Goal: Transaction & Acquisition: Purchase product/service

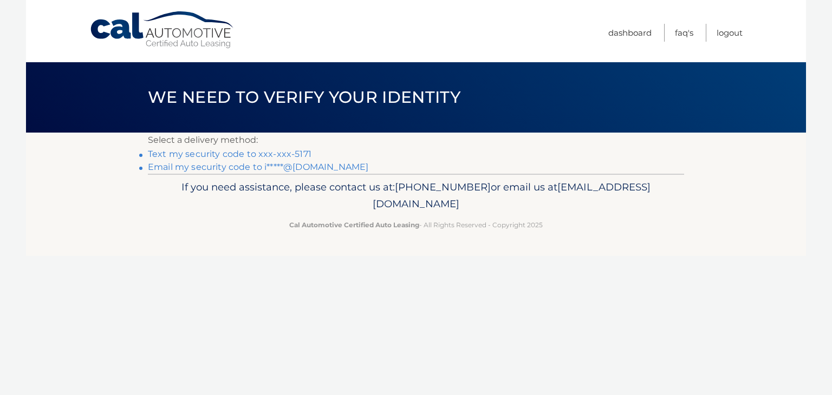
click at [292, 153] on link "Text my security code to xxx-xxx-5171" at bounding box center [230, 154] width 164 height 10
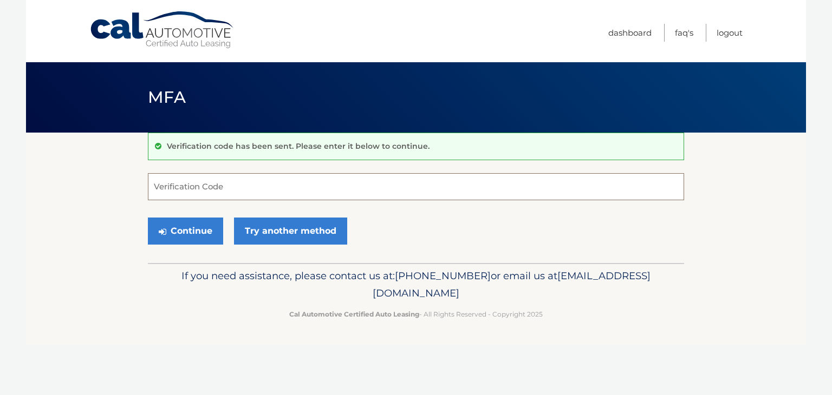
click at [395, 188] on input "Verification Code" at bounding box center [416, 186] width 536 height 27
type input "245747"
click at [182, 224] on button "Continue" at bounding box center [185, 231] width 75 height 27
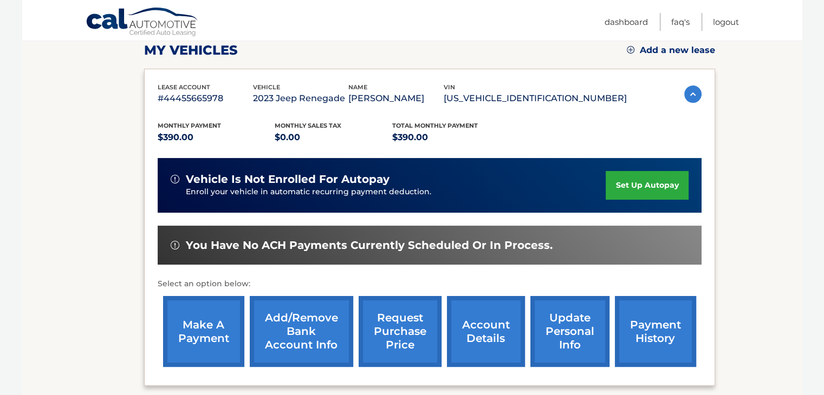
scroll to position [152, 0]
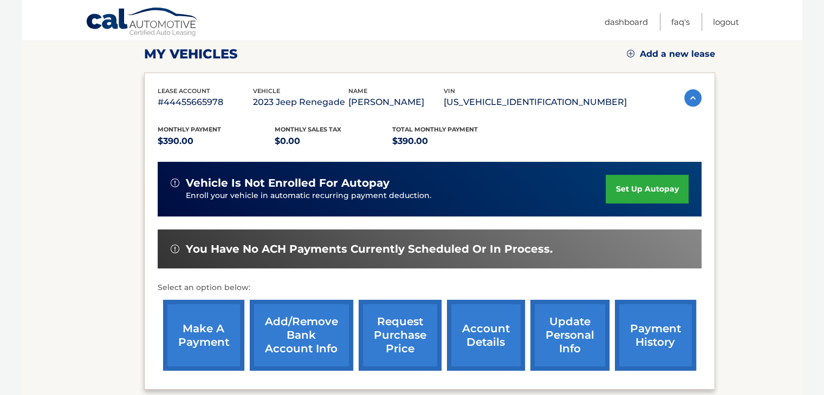
click at [192, 332] on link "make a payment" at bounding box center [203, 335] width 81 height 71
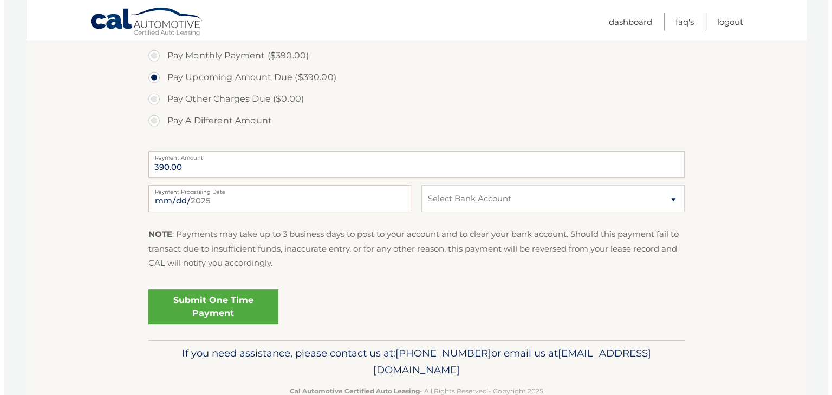
scroll to position [378, 0]
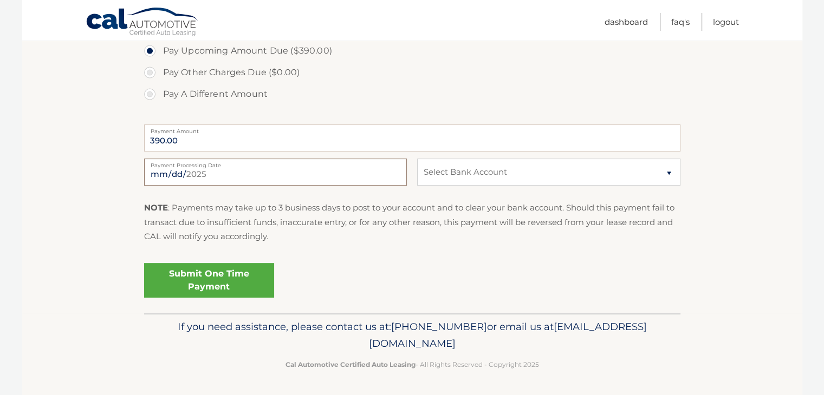
click at [328, 176] on input "[DATE]" at bounding box center [275, 172] width 263 height 27
type input "[DATE]"
click at [663, 174] on select "Select Bank Account Checking JPMORGAN CHASE BANK, NA *****9639 Checking BANK OF…" at bounding box center [548, 172] width 263 height 27
select select "Yzk2ZTg0NTgtOWNhMC00MjJmLTg0YTgtNzYwMjMwNmVlYzdm"
click at [417, 159] on select "Select Bank Account Checking JPMORGAN CHASE BANK, NA *****9639 Checking BANK OF…" at bounding box center [548, 172] width 263 height 27
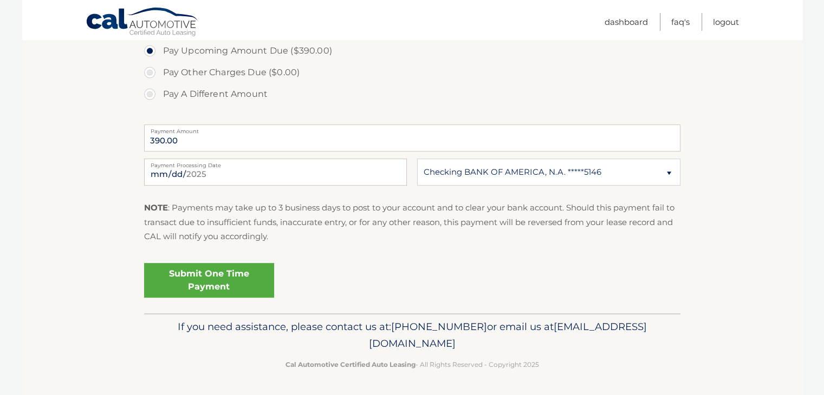
click at [190, 281] on link "Submit One Time Payment" at bounding box center [209, 280] width 130 height 35
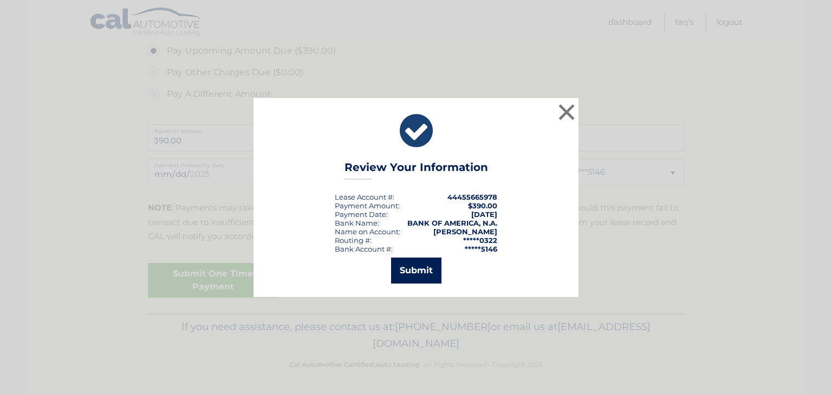
click at [418, 267] on button "Submit" at bounding box center [416, 271] width 50 height 26
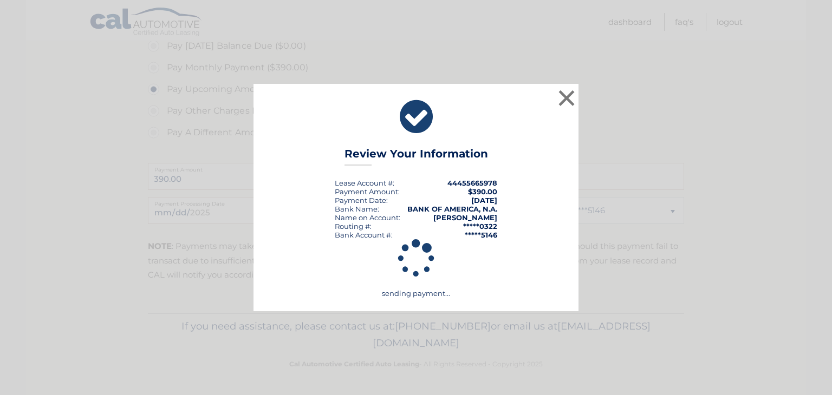
scroll to position [339, 0]
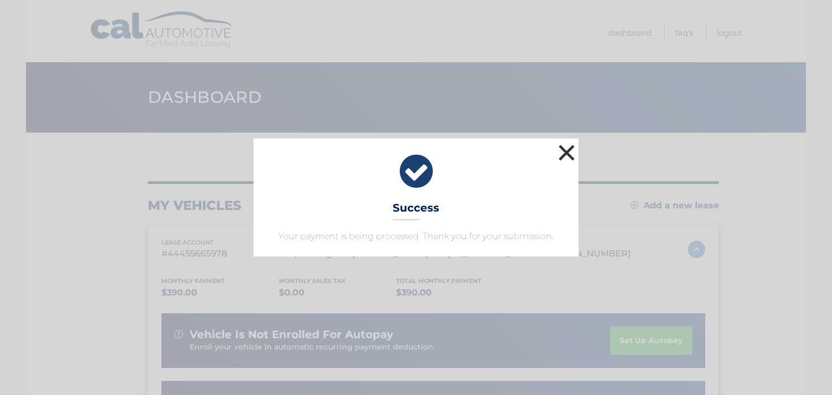
click at [566, 147] on button "×" at bounding box center [567, 153] width 22 height 22
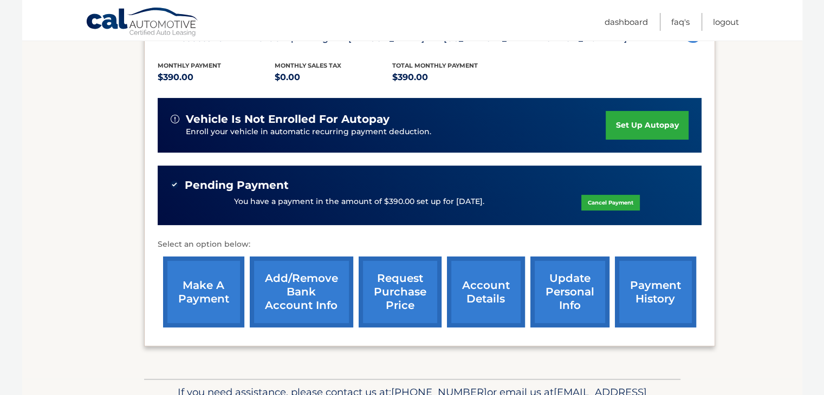
scroll to position [280, 0]
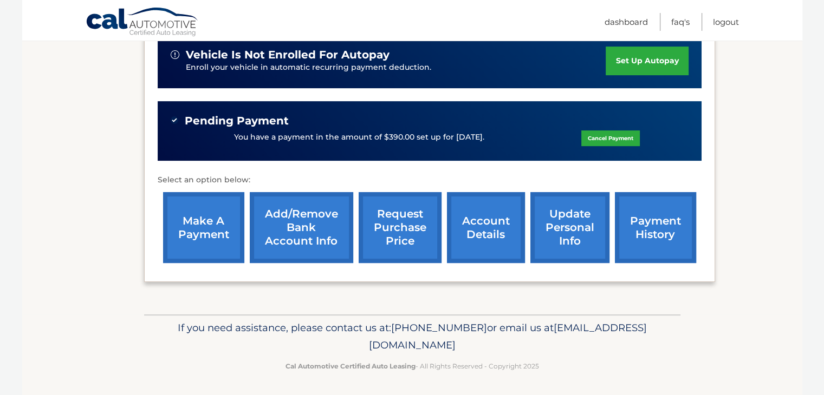
click at [497, 229] on link "account details" at bounding box center [486, 227] width 78 height 71
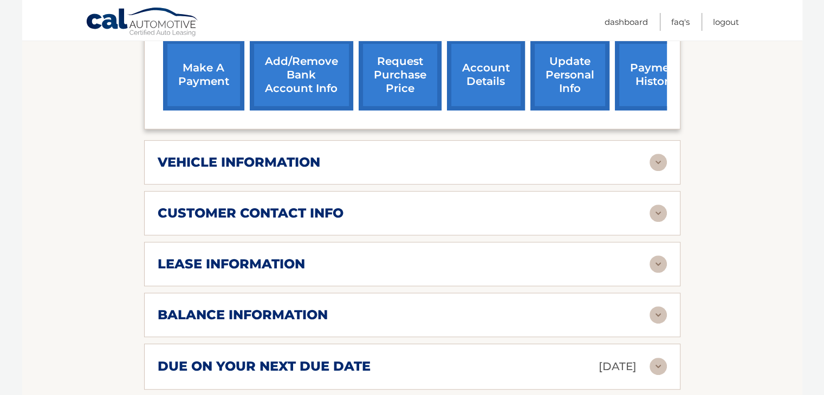
scroll to position [487, 0]
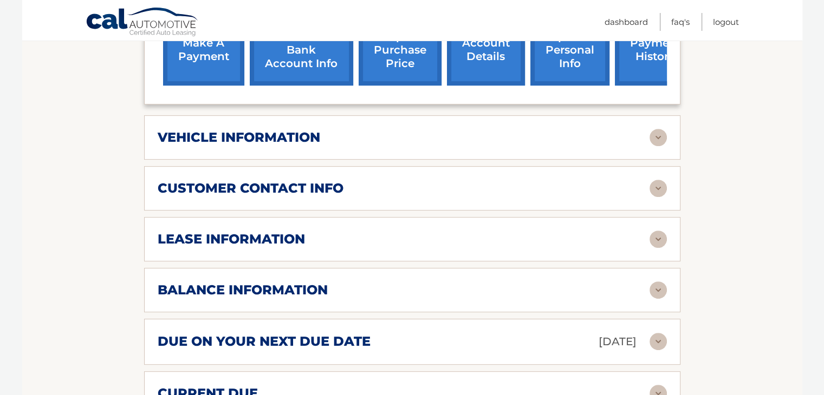
click at [655, 231] on img at bounding box center [657, 239] width 17 height 17
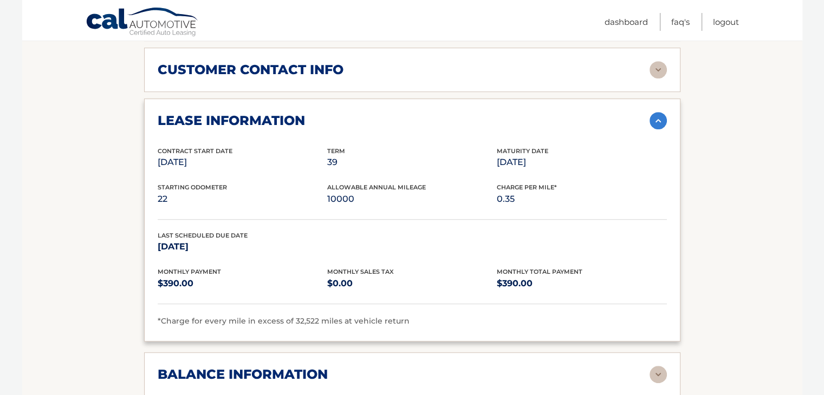
scroll to position [596, 0]
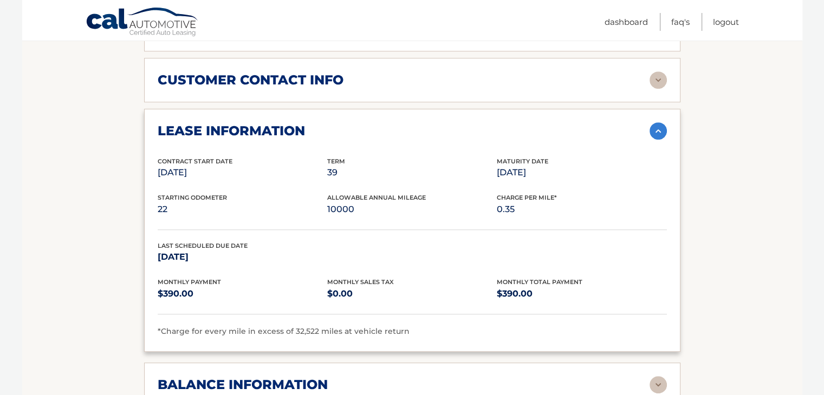
click at [655, 122] on img at bounding box center [657, 130] width 17 height 17
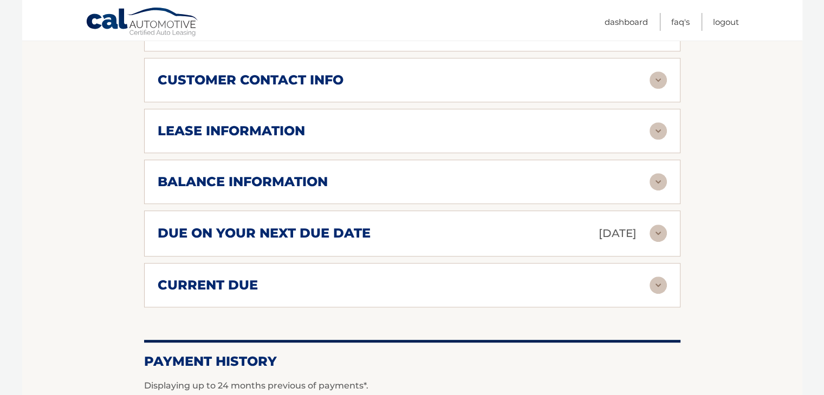
click at [659, 122] on img at bounding box center [657, 130] width 17 height 17
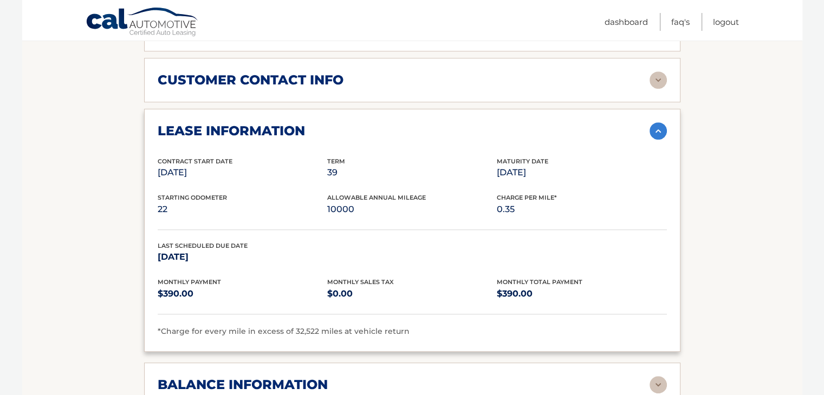
click at [655, 122] on img at bounding box center [657, 130] width 17 height 17
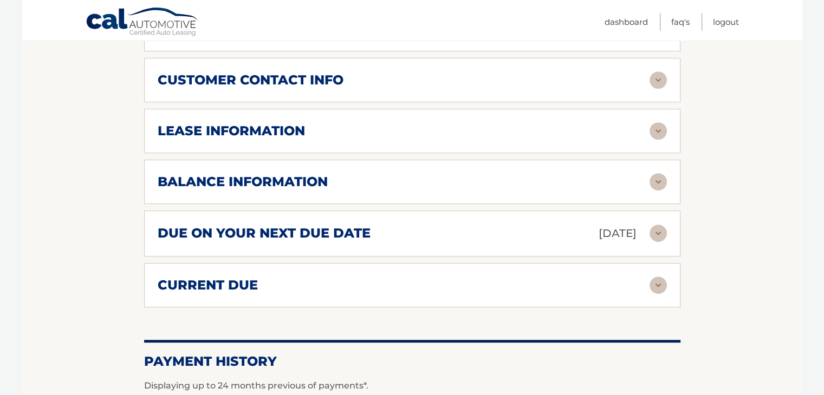
click at [657, 173] on img at bounding box center [657, 181] width 17 height 17
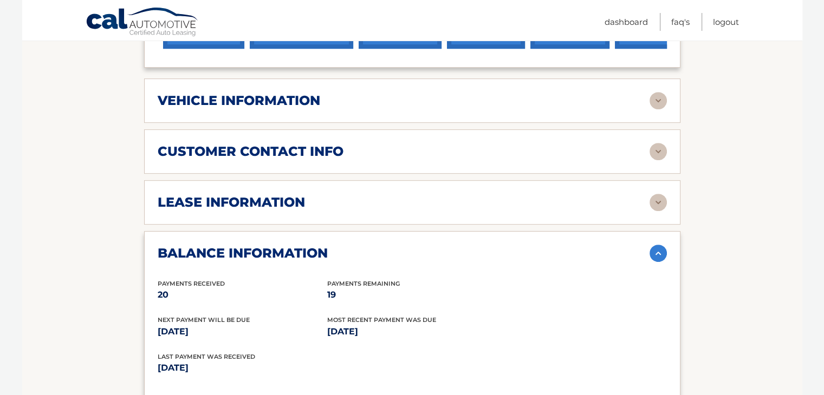
scroll to position [433, 0]
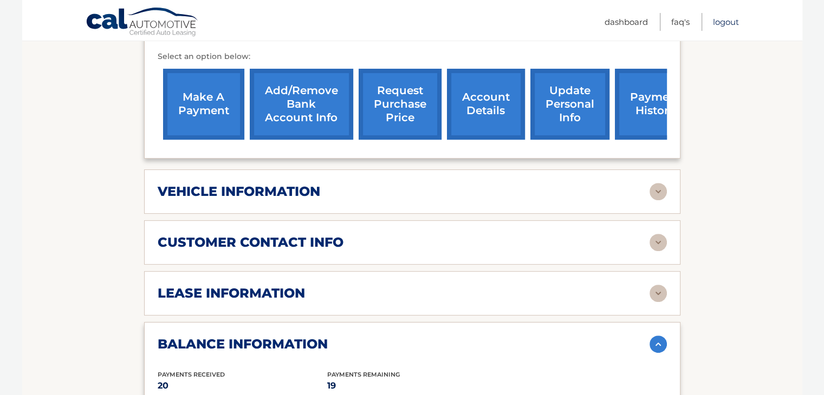
click at [725, 22] on link "Logout" at bounding box center [726, 22] width 26 height 18
